Goal: Task Accomplishment & Management: Use online tool/utility

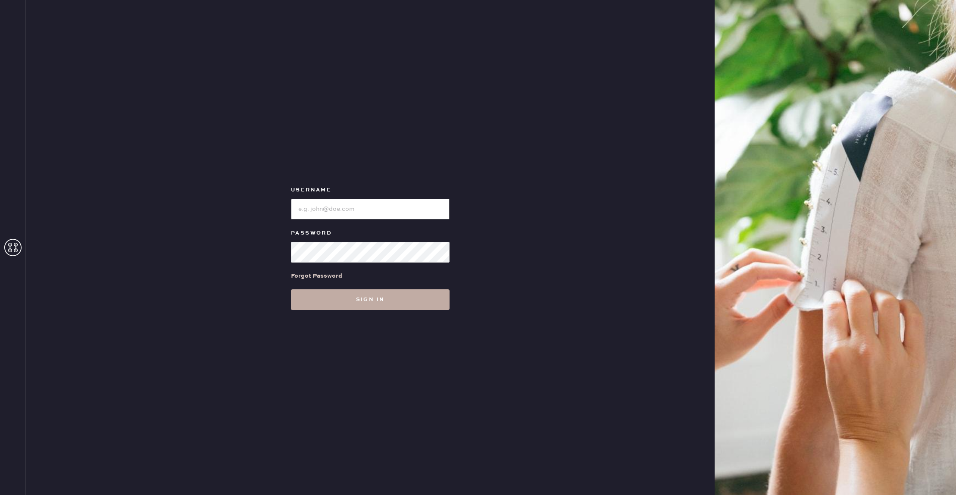
type input "reformationsoho"
click at [387, 296] on button "Sign in" at bounding box center [370, 299] width 159 height 21
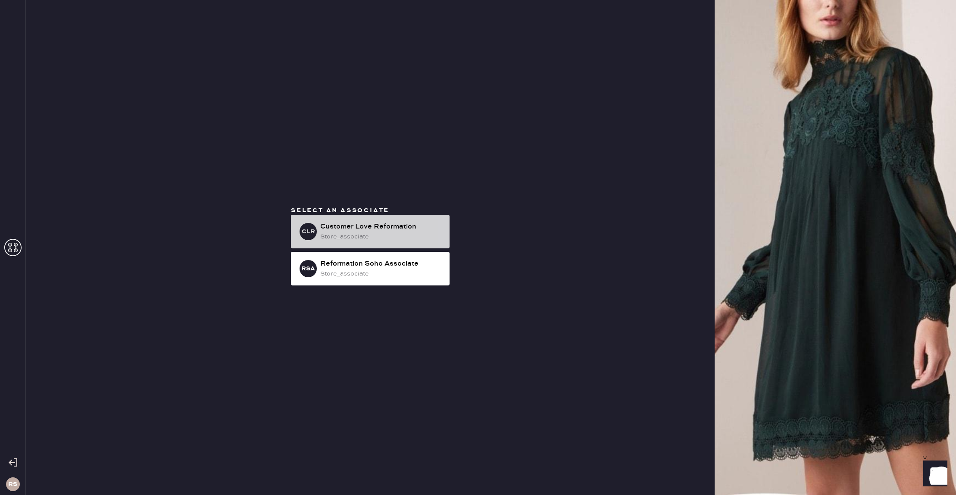
click at [368, 237] on div "store_associate" at bounding box center [381, 236] width 122 height 9
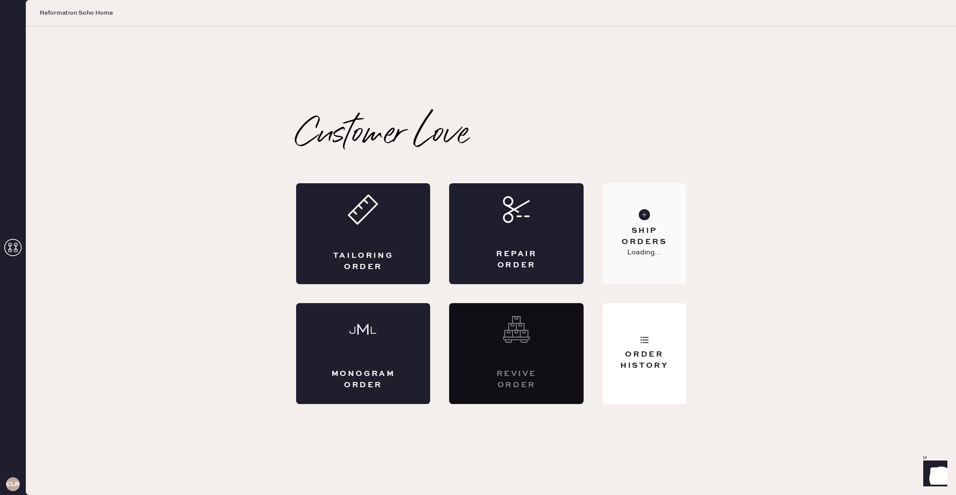
click at [668, 263] on div "Ship Orders Loading..." at bounding box center [644, 233] width 83 height 101
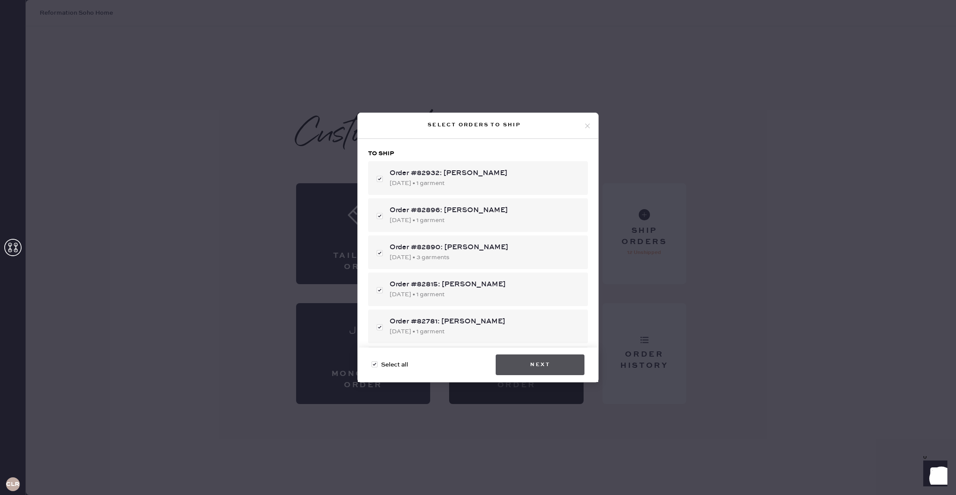
click at [545, 357] on button "Next" at bounding box center [540, 364] width 89 height 21
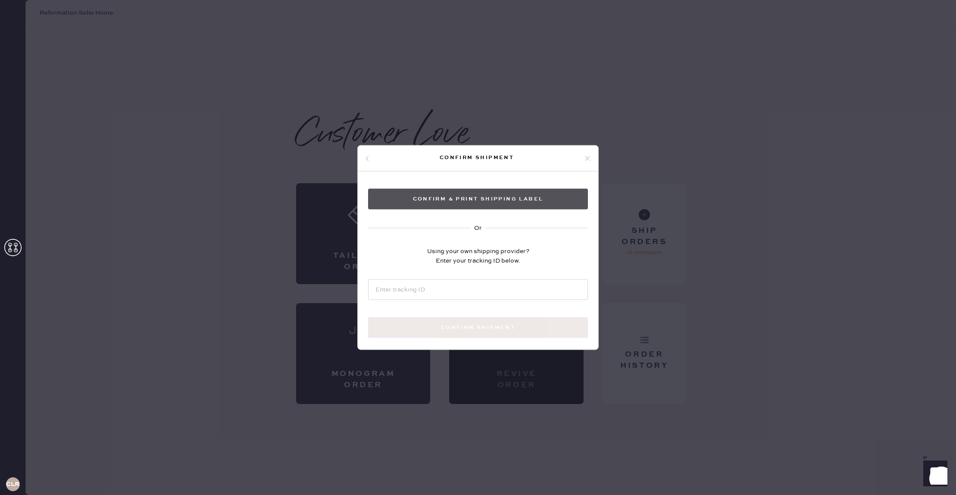
click at [495, 200] on button "Confirm & Print shipping label" at bounding box center [478, 199] width 220 height 21
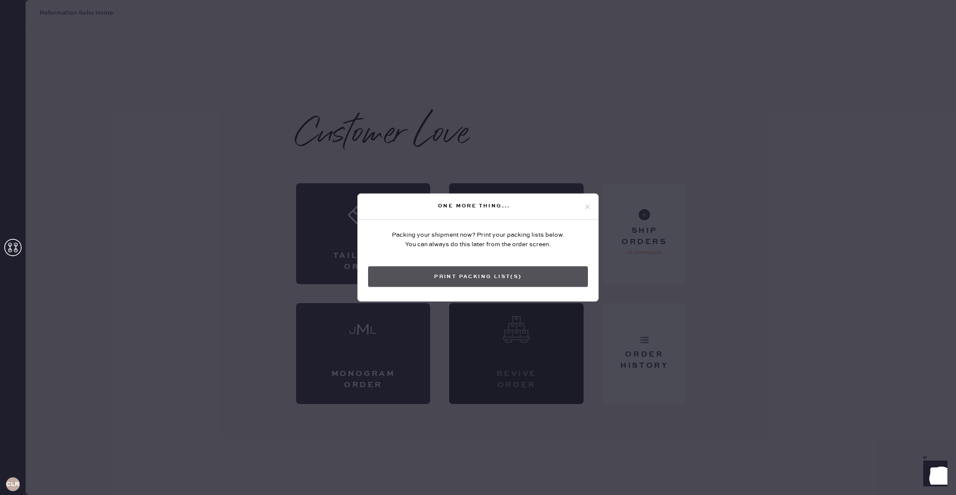
click at [502, 277] on button "Print Packing List(s)" at bounding box center [478, 276] width 220 height 21
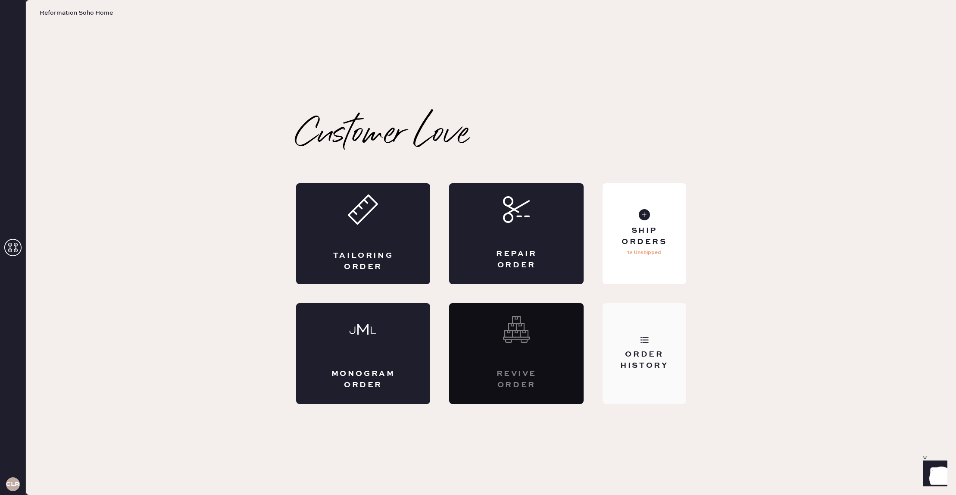
click at [642, 333] on div "Order History" at bounding box center [644, 353] width 83 height 101
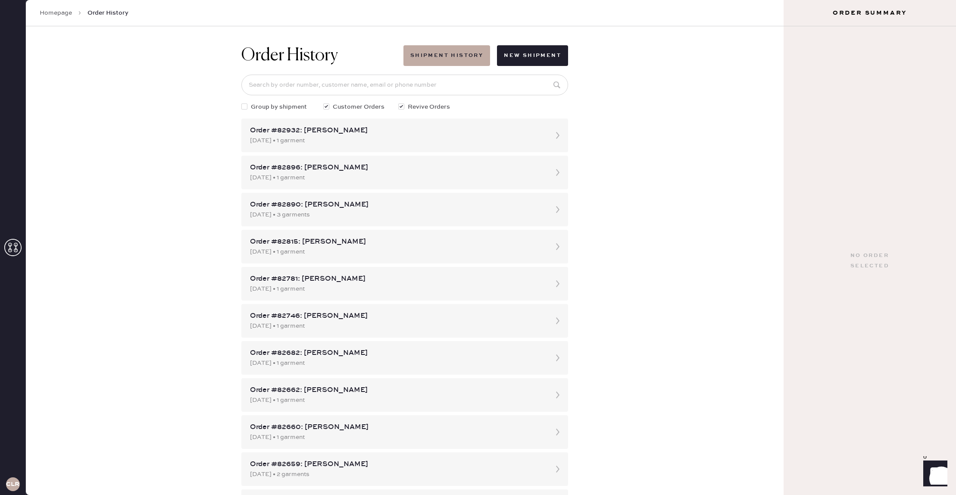
click at [455, 59] on button "Shipment History" at bounding box center [447, 55] width 87 height 21
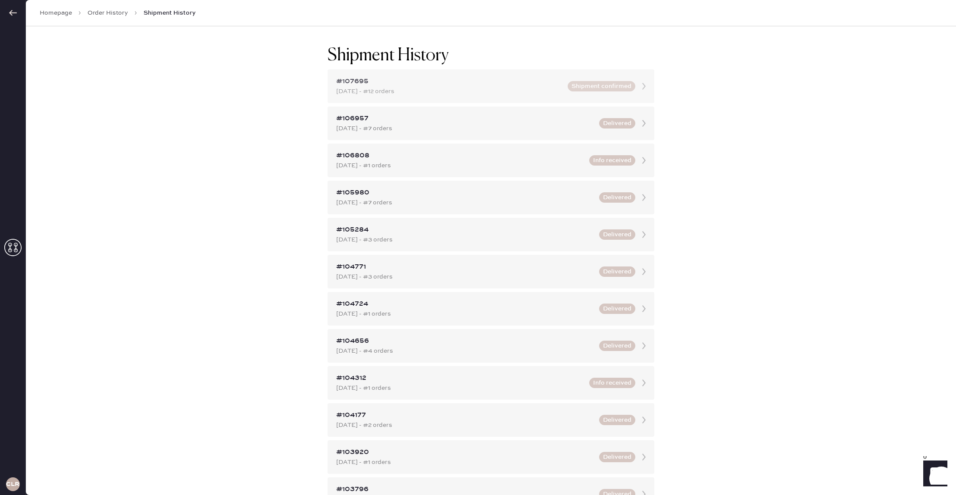
click at [408, 81] on div "#107695" at bounding box center [449, 81] width 226 height 10
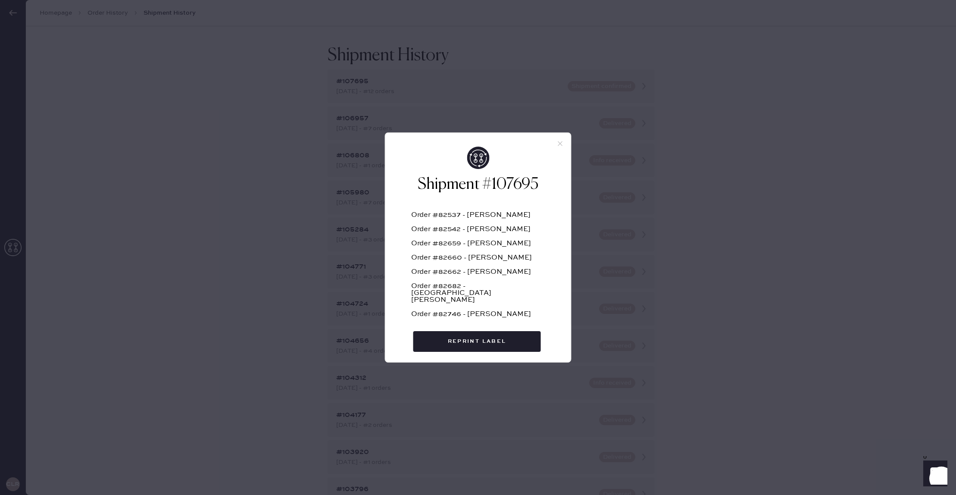
scroll to position [72, 0]
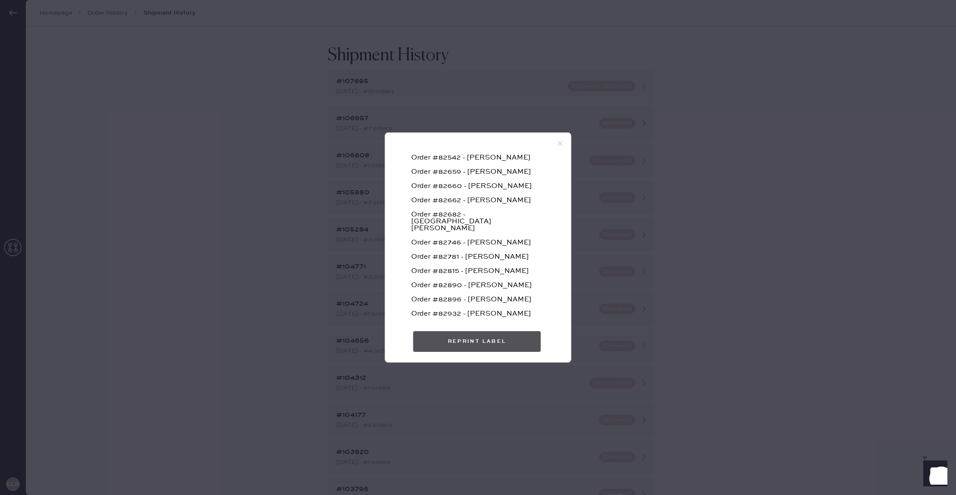
click at [501, 337] on button "Reprint Label" at bounding box center [477, 341] width 128 height 21
click at [519, 81] on div "Shipment #107695 Order #82537 - [PERSON_NAME] Order #82542 - [PERSON_NAME] Orde…" at bounding box center [478, 247] width 956 height 495
